Goal: Transaction & Acquisition: Purchase product/service

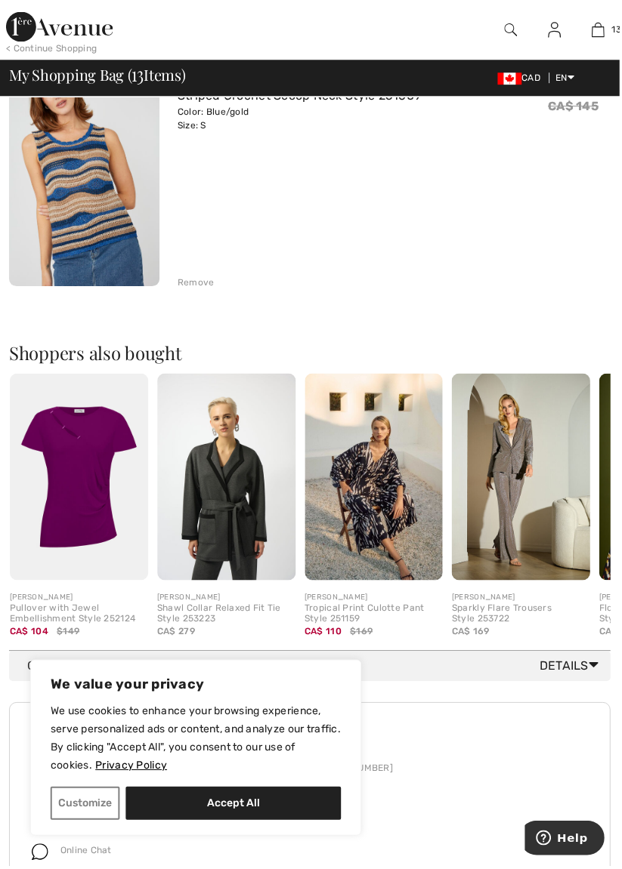
scroll to position [3117, 0]
click at [88, 461] on img at bounding box center [79, 479] width 139 height 208
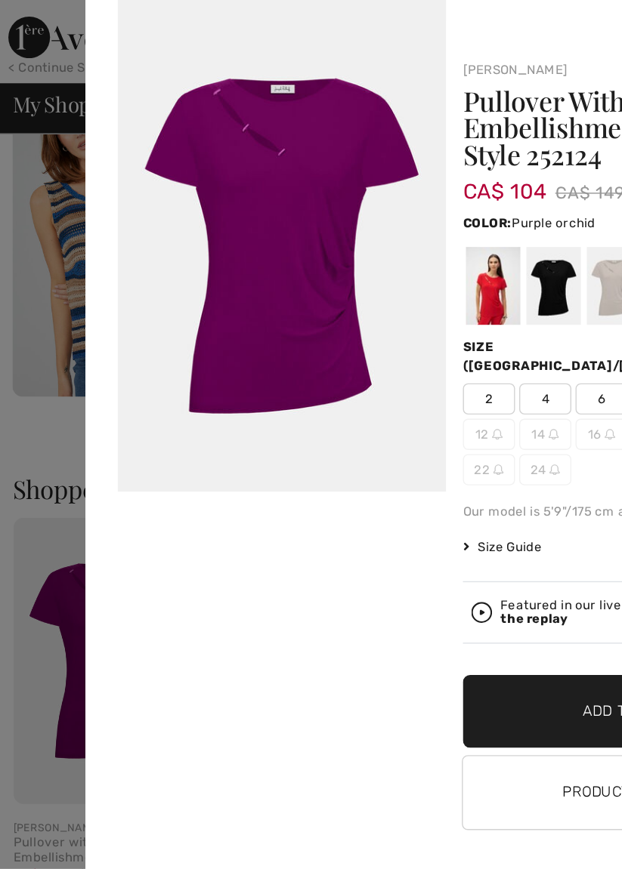
scroll to position [3115, 0]
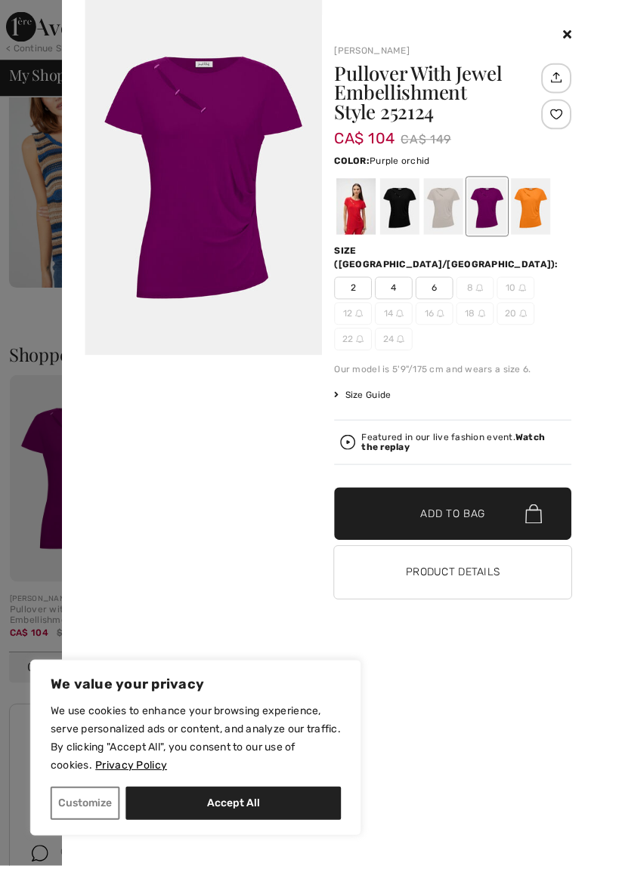
click at [367, 214] on div at bounding box center [357, 207] width 39 height 57
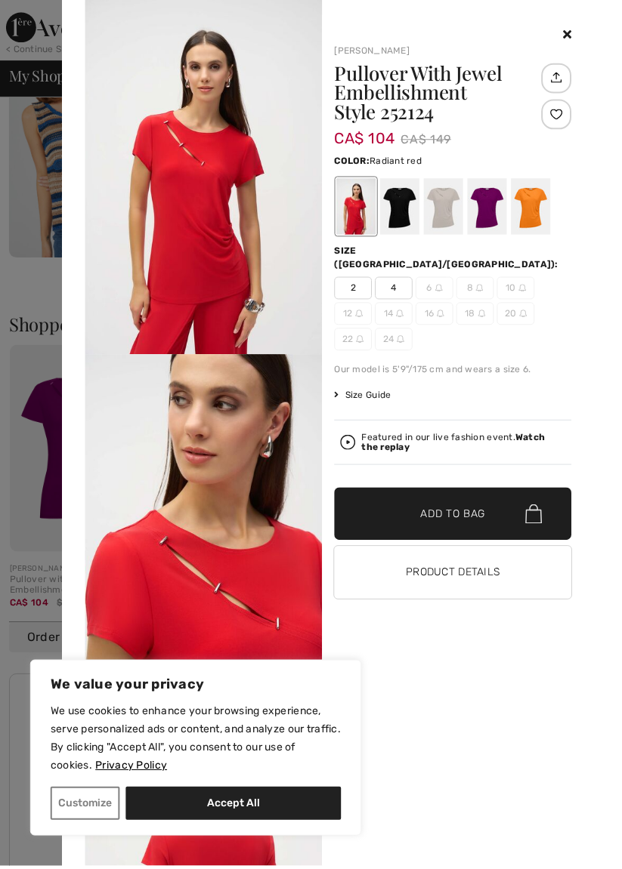
scroll to position [3148, 0]
click at [540, 212] on div at bounding box center [532, 207] width 39 height 57
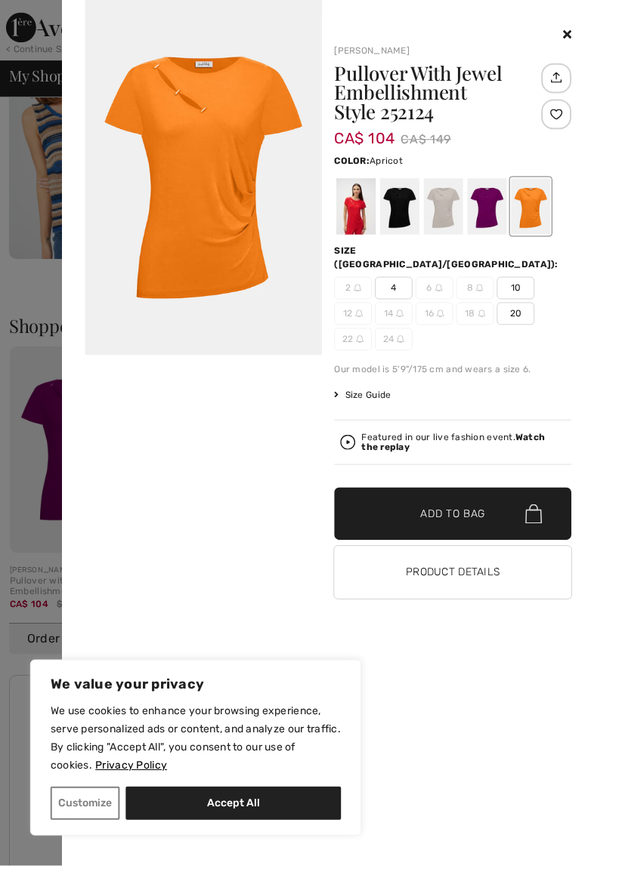
scroll to position [3183, 0]
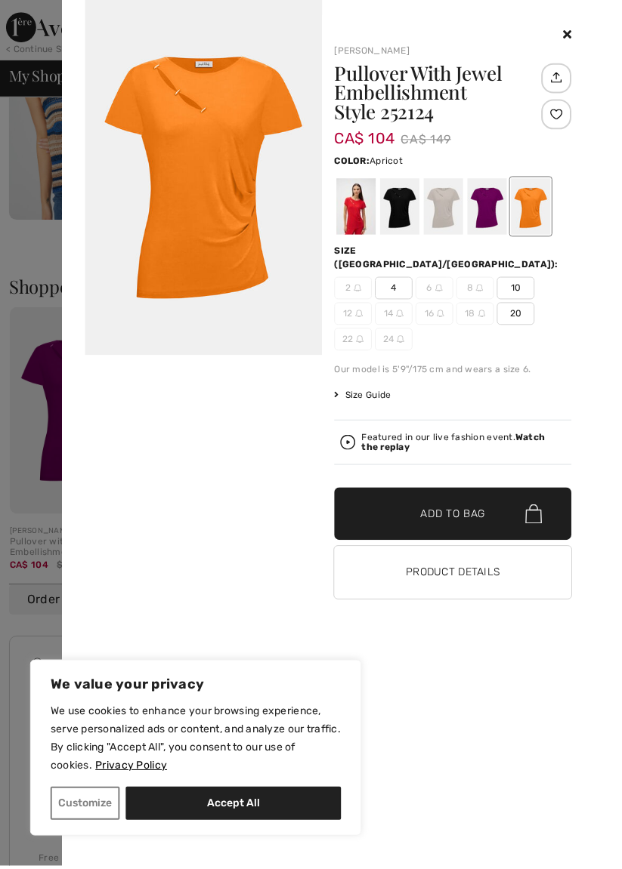
click at [455, 208] on div at bounding box center [444, 207] width 39 height 57
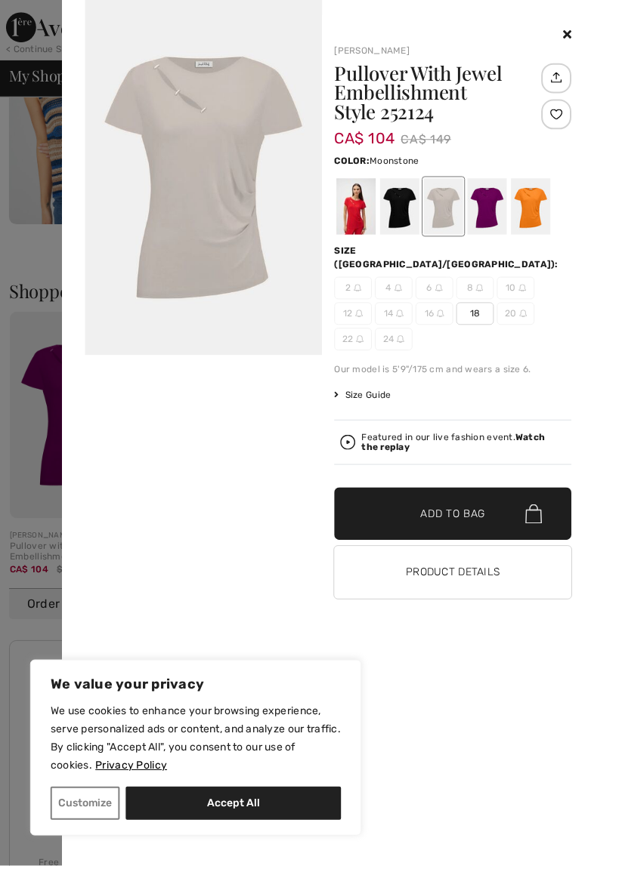
scroll to position [3183, 0]
click at [369, 206] on div at bounding box center [357, 207] width 39 height 57
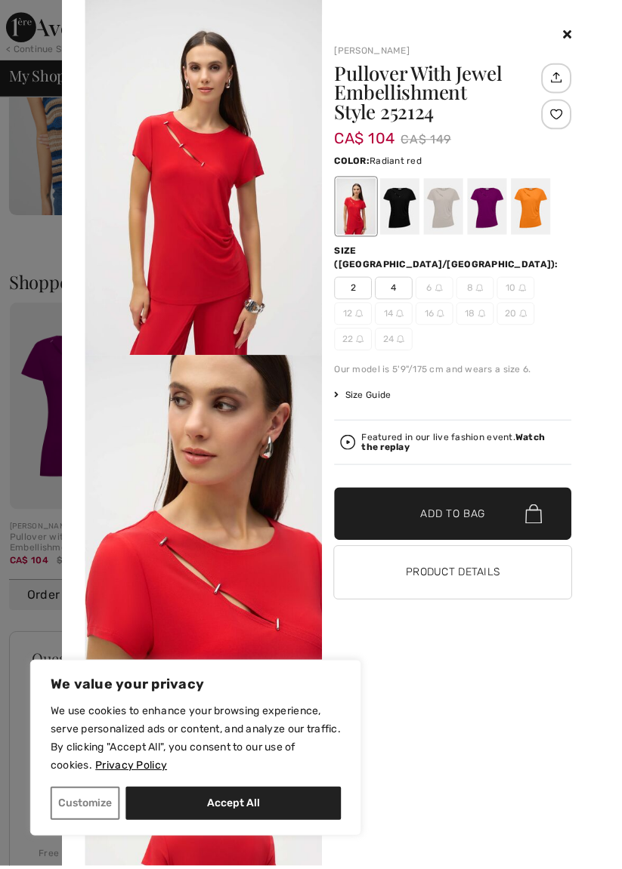
scroll to position [3198, 0]
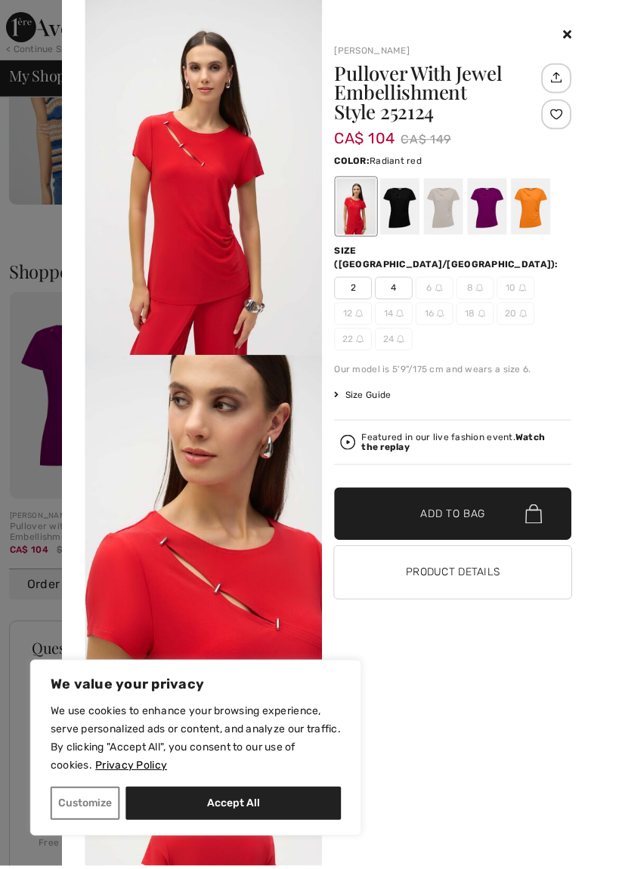
click at [409, 215] on div at bounding box center [400, 207] width 39 height 57
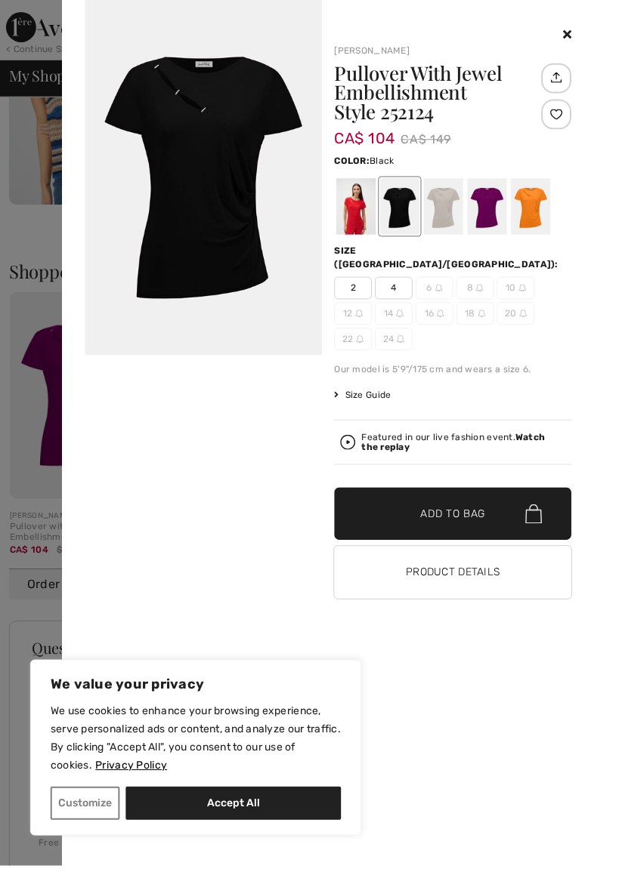
click at [454, 211] on div at bounding box center [444, 207] width 39 height 57
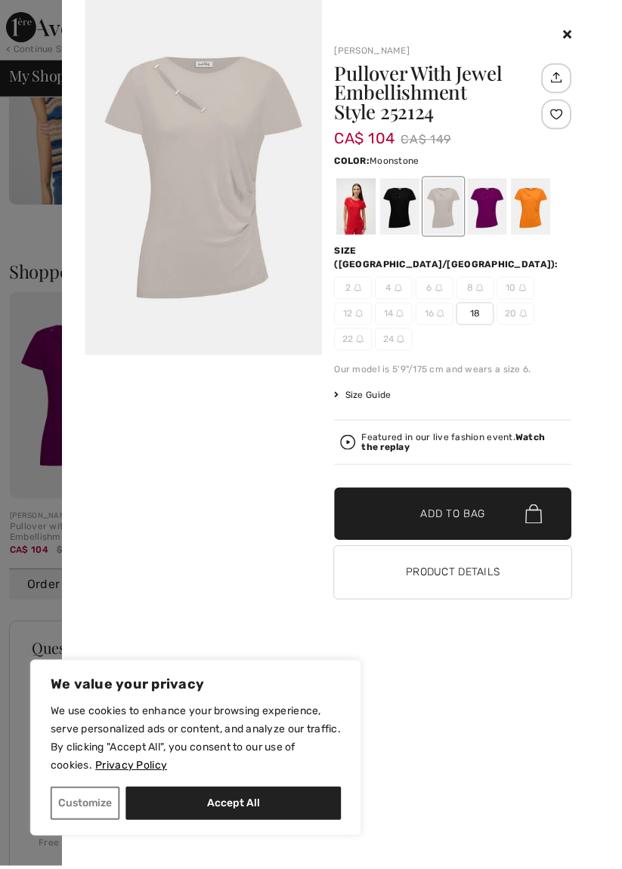
click at [499, 208] on div at bounding box center [488, 207] width 39 height 57
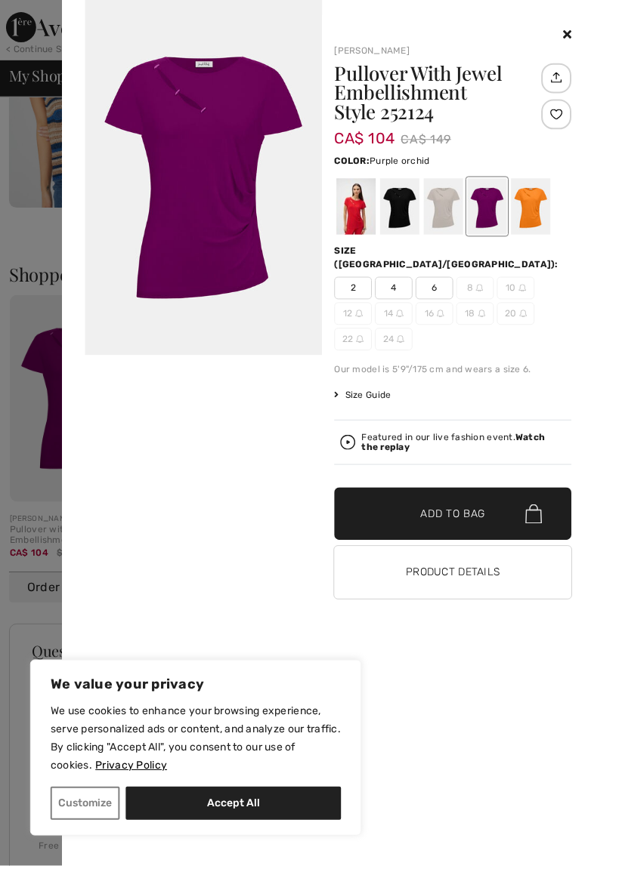
scroll to position [3219, 0]
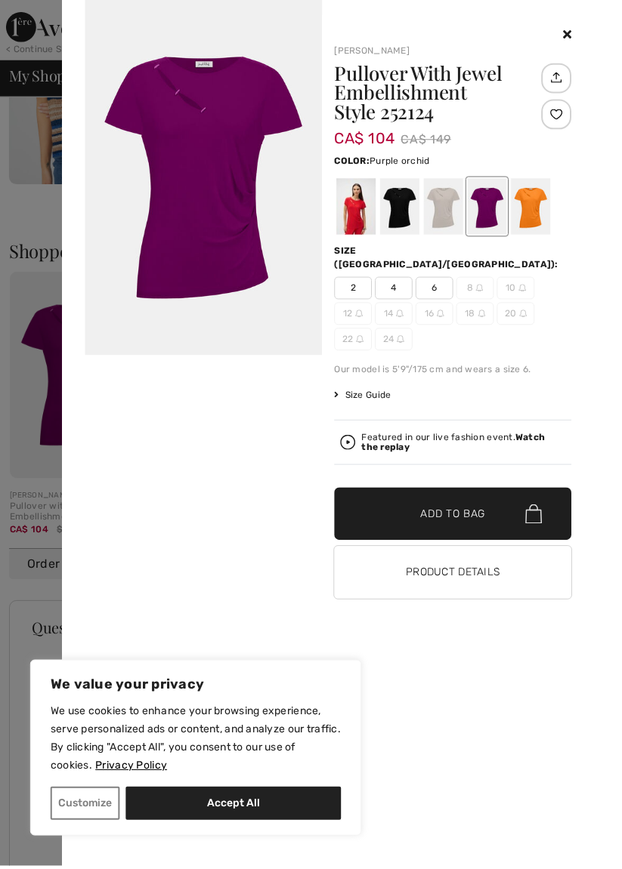
click at [542, 211] on div at bounding box center [532, 207] width 39 height 57
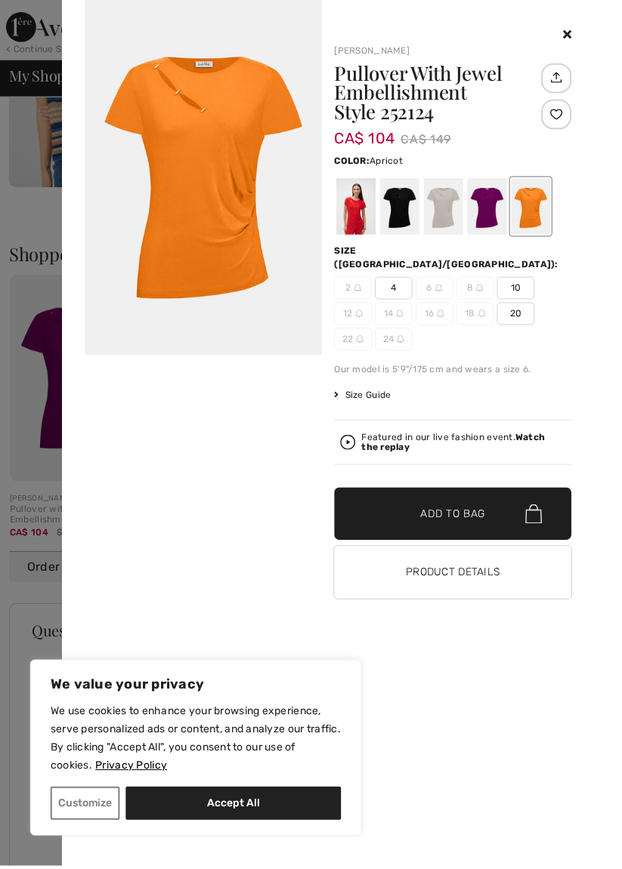
scroll to position [3245, 0]
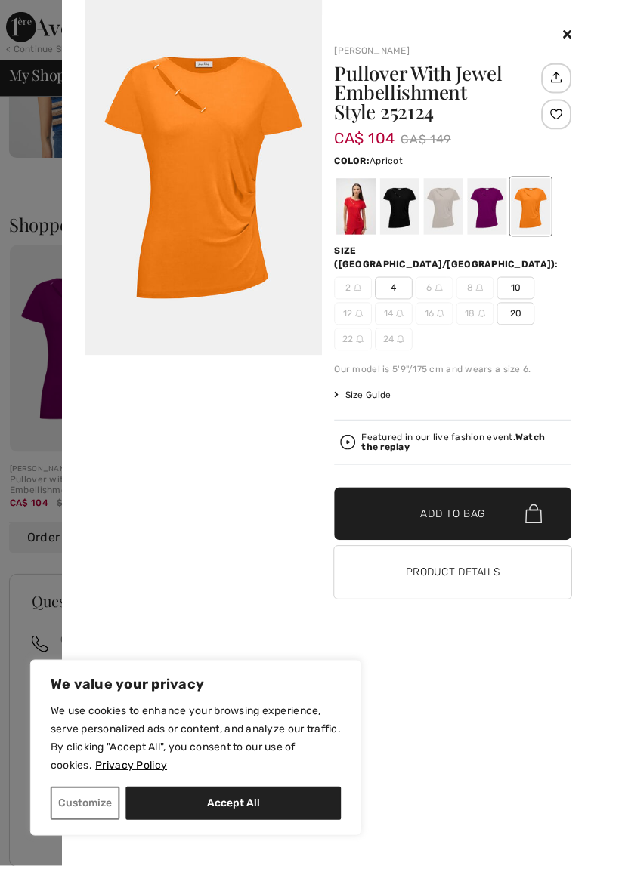
click at [369, 211] on div at bounding box center [357, 207] width 39 height 57
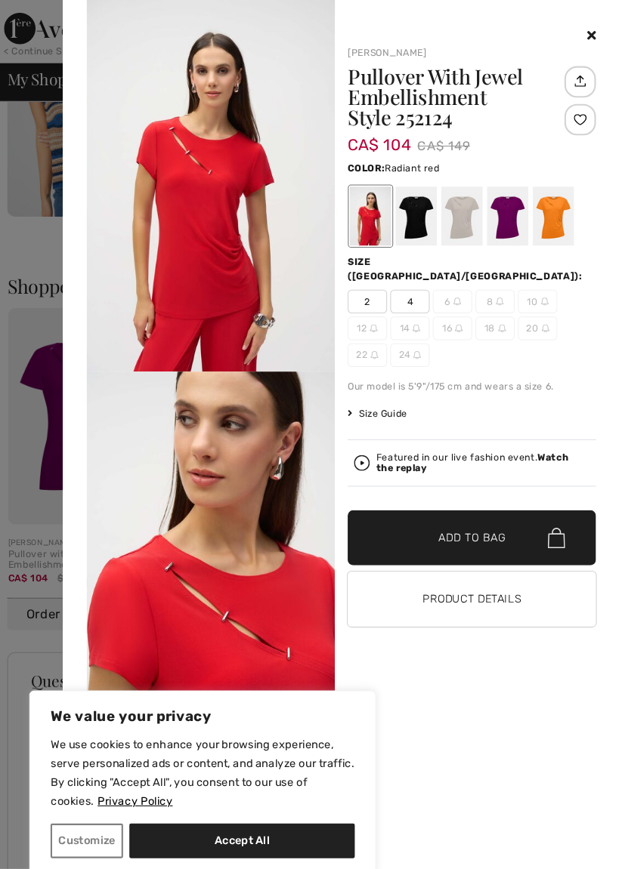
scroll to position [3226, 0]
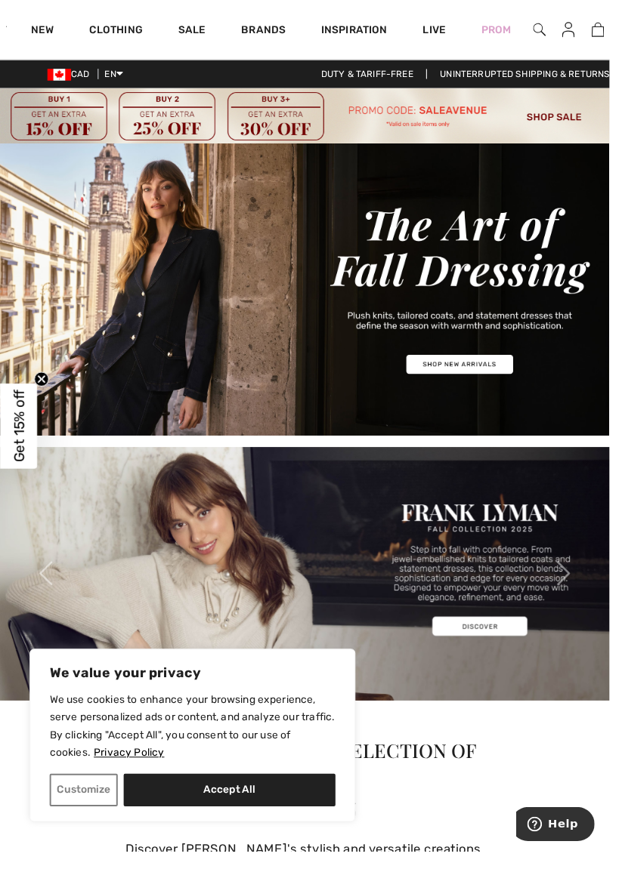
click at [618, 39] on link "13" at bounding box center [610, 30] width 22 height 18
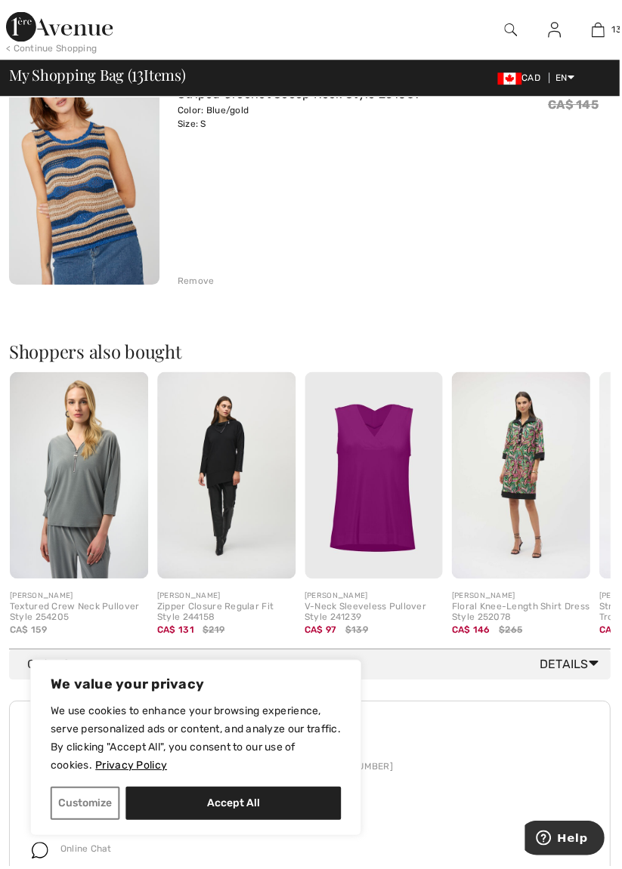
scroll to position [3119, 0]
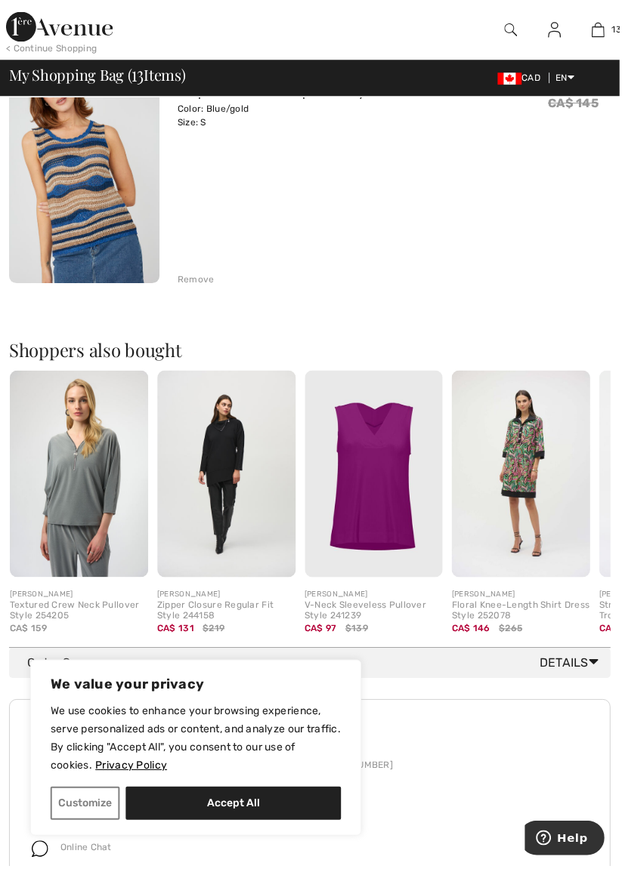
click at [376, 457] on img at bounding box center [375, 476] width 139 height 208
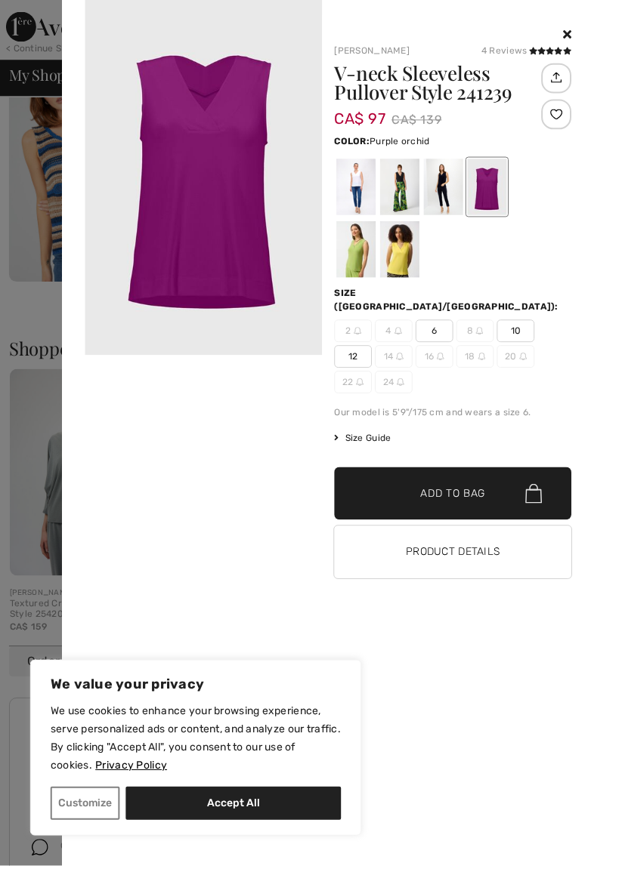
scroll to position [3145, 0]
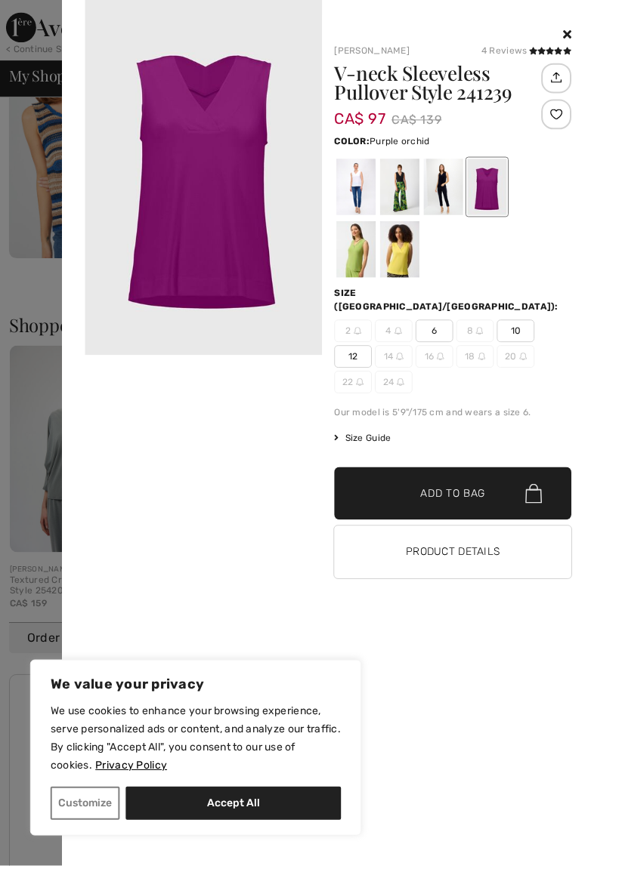
click at [365, 251] on div at bounding box center [357, 250] width 39 height 57
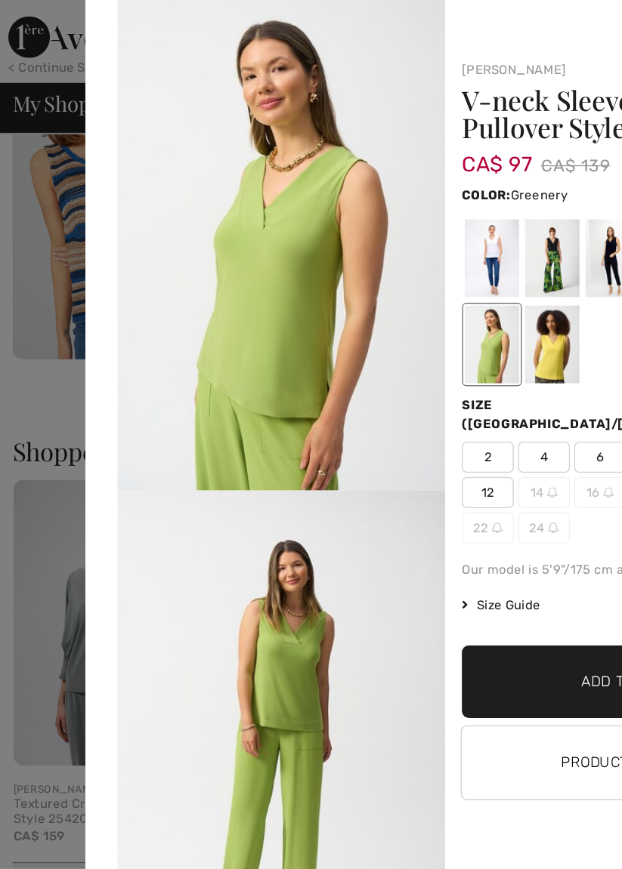
scroll to position [3149, 0]
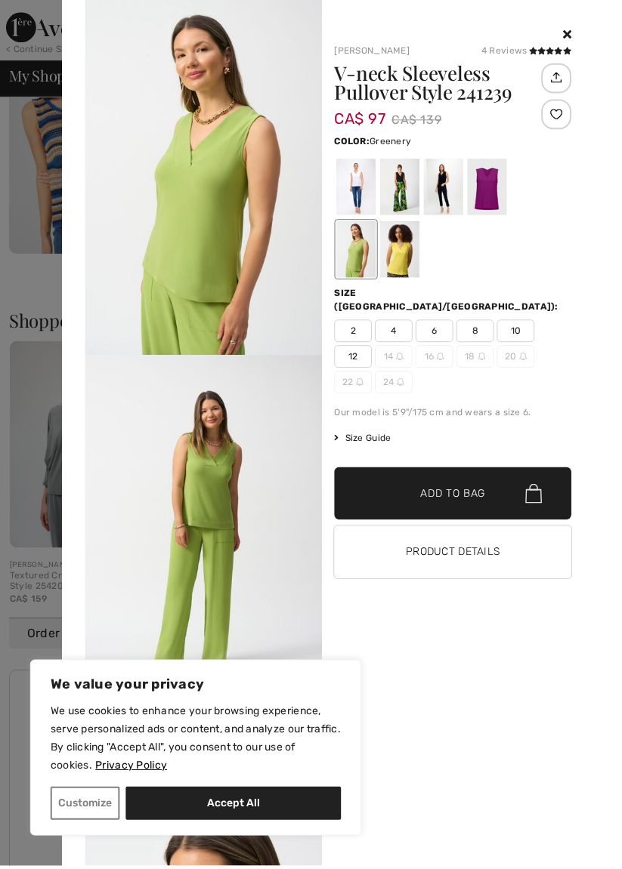
click at [221, 483] on img at bounding box center [204, 534] width 238 height 356
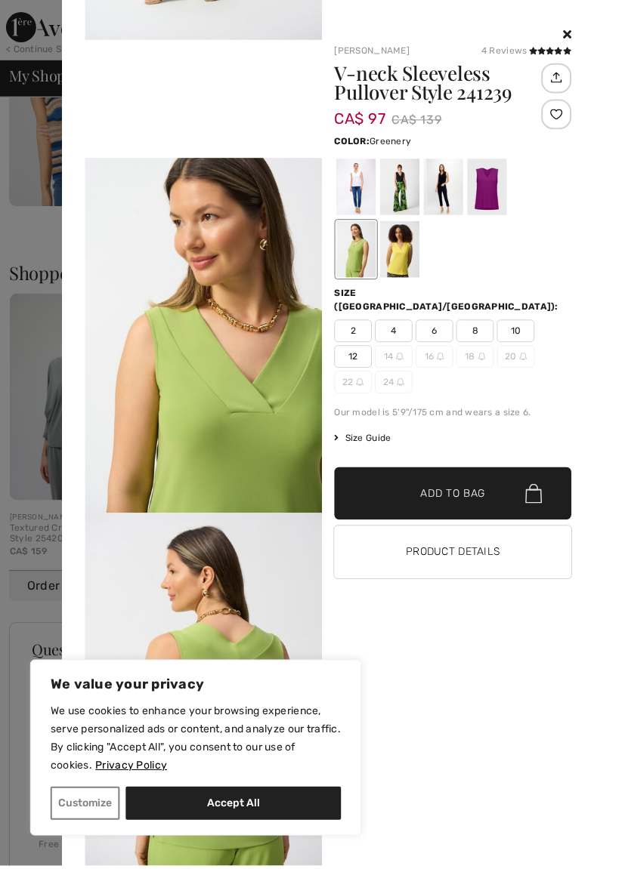
scroll to position [673, 0]
click at [412, 258] on div at bounding box center [400, 250] width 39 height 57
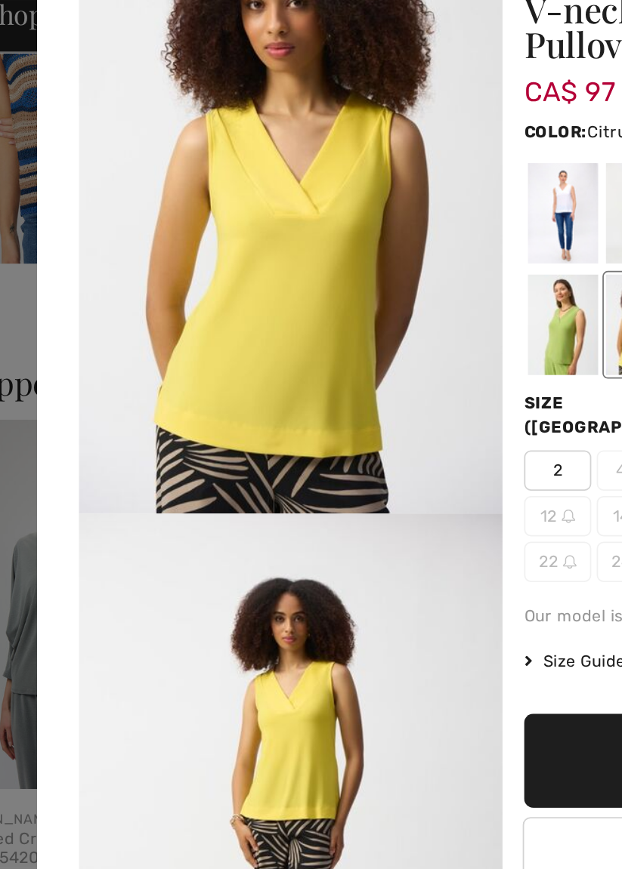
scroll to position [3186, 0]
